Goal: Information Seeking & Learning: Find specific fact

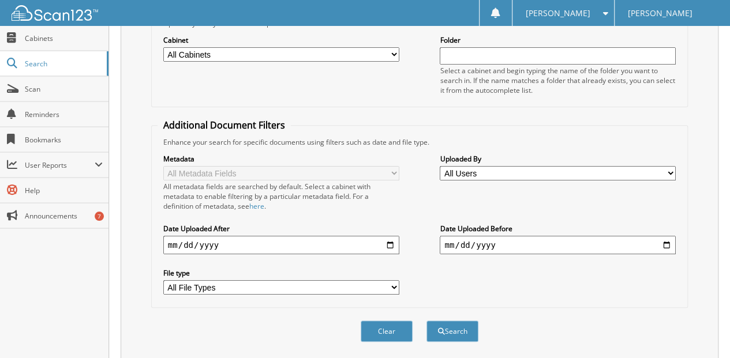
scroll to position [172, 0]
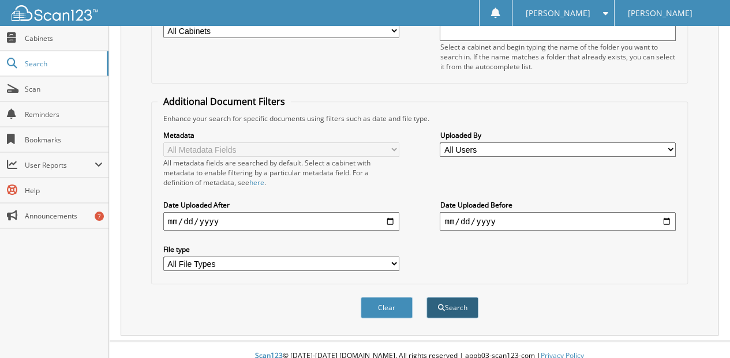
type input "[PERSON_NAME]"
click at [454, 297] on button "Search" at bounding box center [452, 307] width 52 height 21
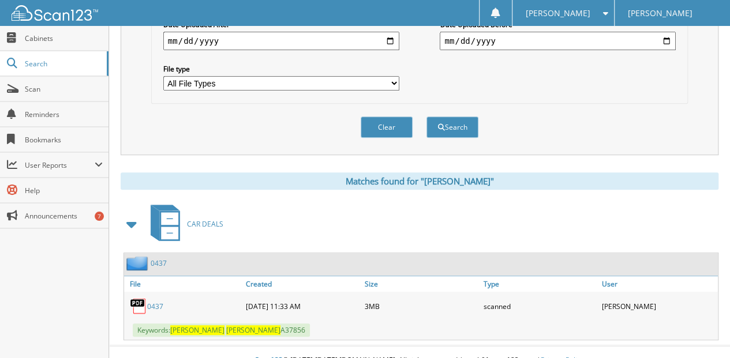
scroll to position [355, 0]
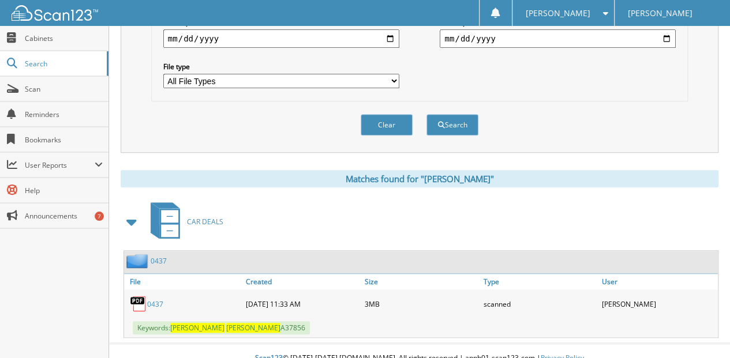
click at [158, 299] on link "0437" at bounding box center [155, 304] width 16 height 10
click at [390, 114] on button "Clear" at bounding box center [386, 124] width 52 height 21
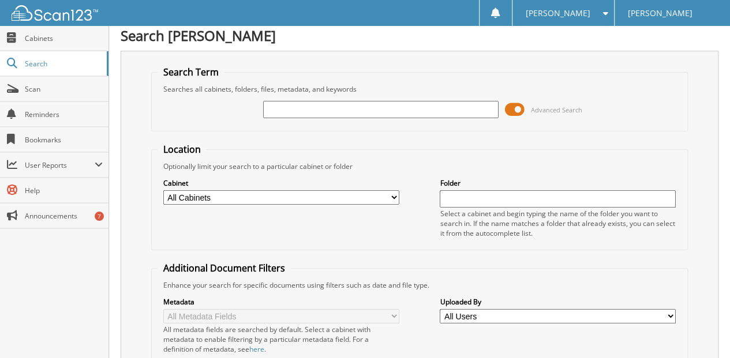
scroll to position [0, 0]
